Goal: Find contact information: Find contact information

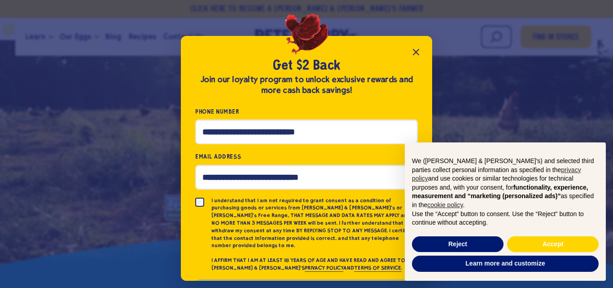
click at [417, 52] on icon "Close popup" at bounding box center [415, 51] width 5 height 5
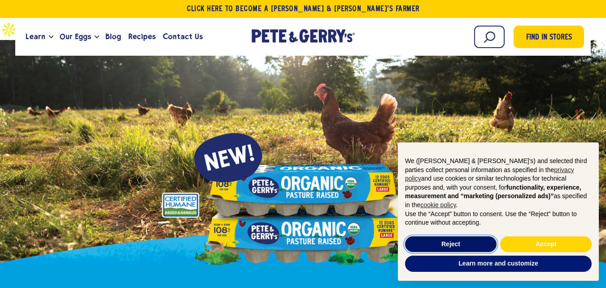
click at [473, 244] on button "Reject" at bounding box center [451, 244] width 92 height 16
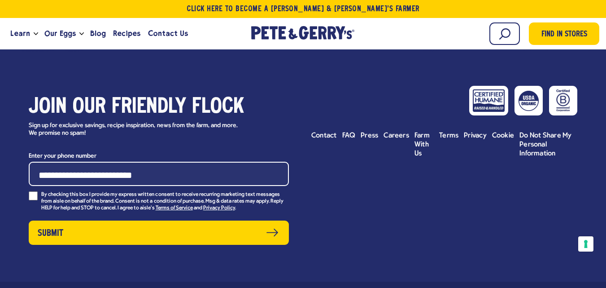
scroll to position [4430, 0]
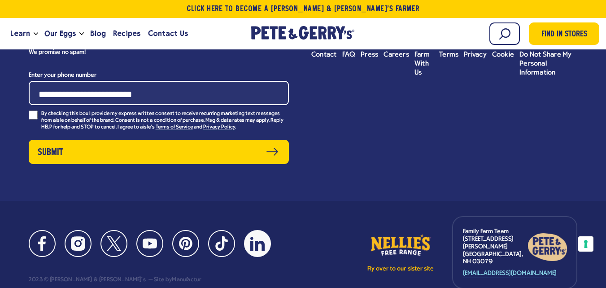
click at [259, 236] on icon at bounding box center [257, 243] width 14 height 14
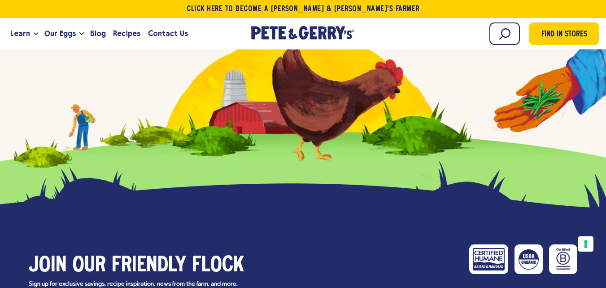
scroll to position [4250, 0]
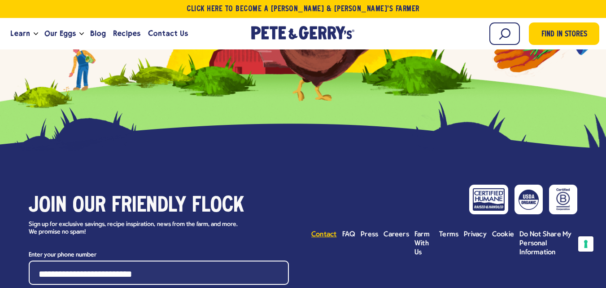
click at [321, 231] on span "Contact" at bounding box center [325, 234] width 26 height 7
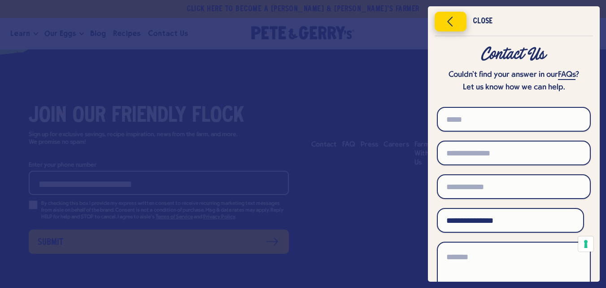
click at [451, 28] on icon "Close menu" at bounding box center [450, 21] width 23 height 13
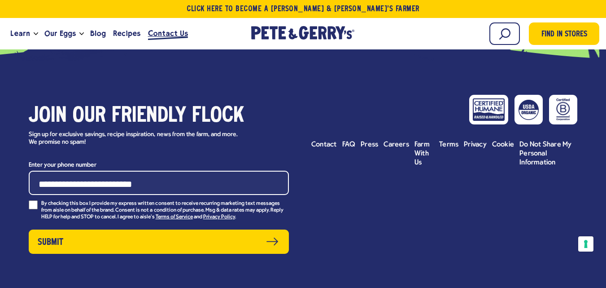
click at [156, 32] on span "Contact Us" at bounding box center [168, 33] width 40 height 11
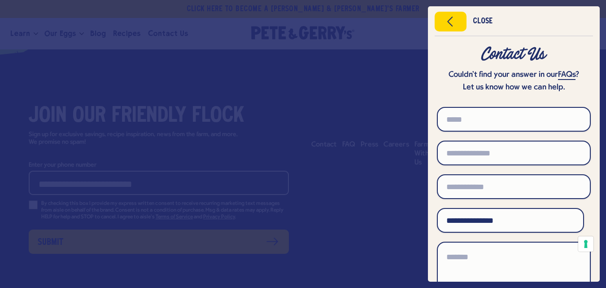
click at [376, 148] on div at bounding box center [303, 144] width 606 height 288
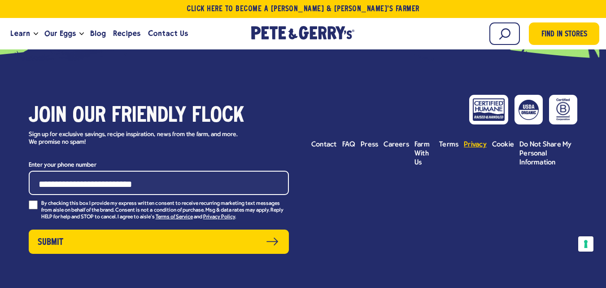
click at [466, 141] on span "Privacy" at bounding box center [475, 144] width 23 height 7
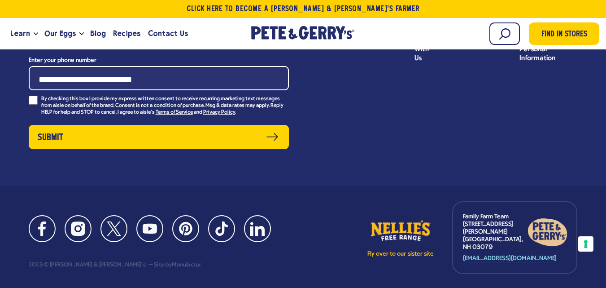
scroll to position [13932, 0]
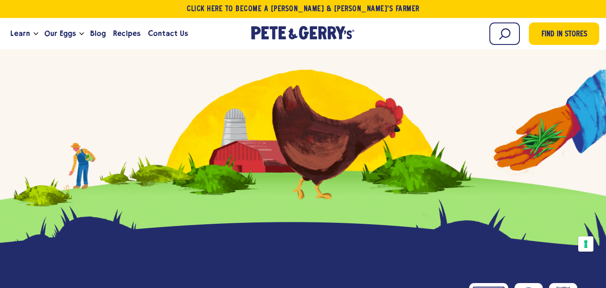
scroll to position [4250, 0]
